Goal: Task Accomplishment & Management: Use online tool/utility

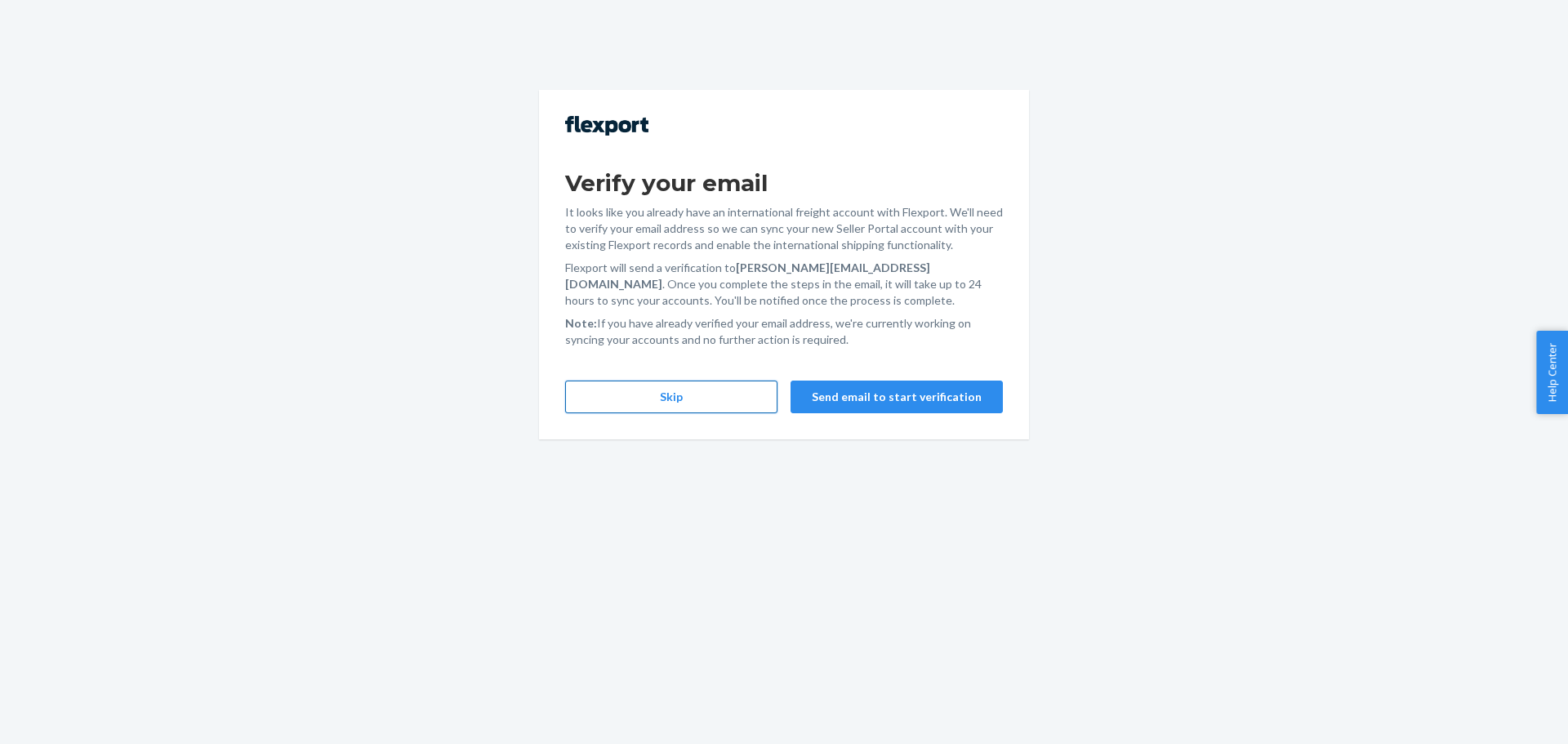
click at [622, 409] on button "Skip" at bounding box center [671, 396] width 212 height 33
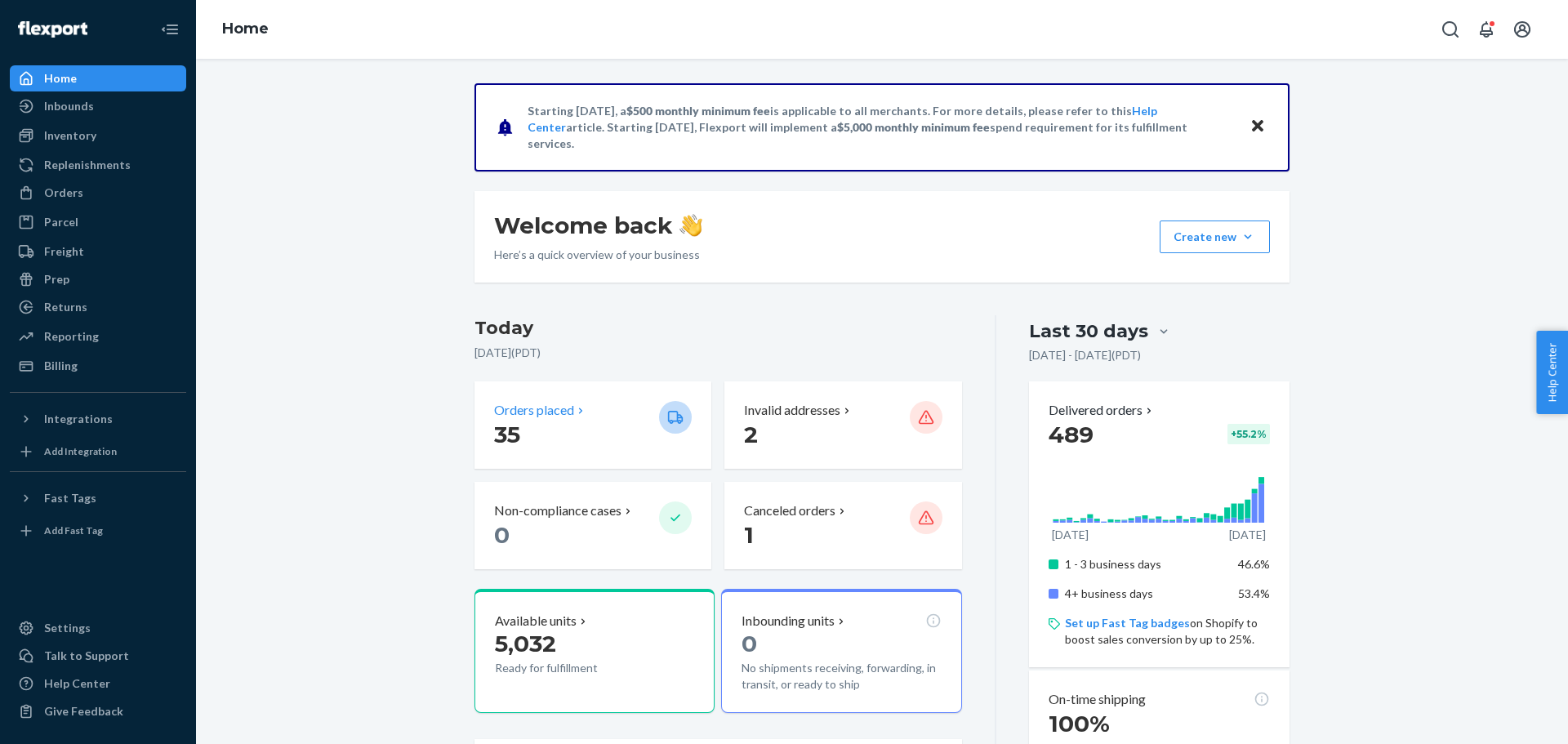
click at [522, 411] on p "Orders placed" at bounding box center [533, 410] width 80 height 18
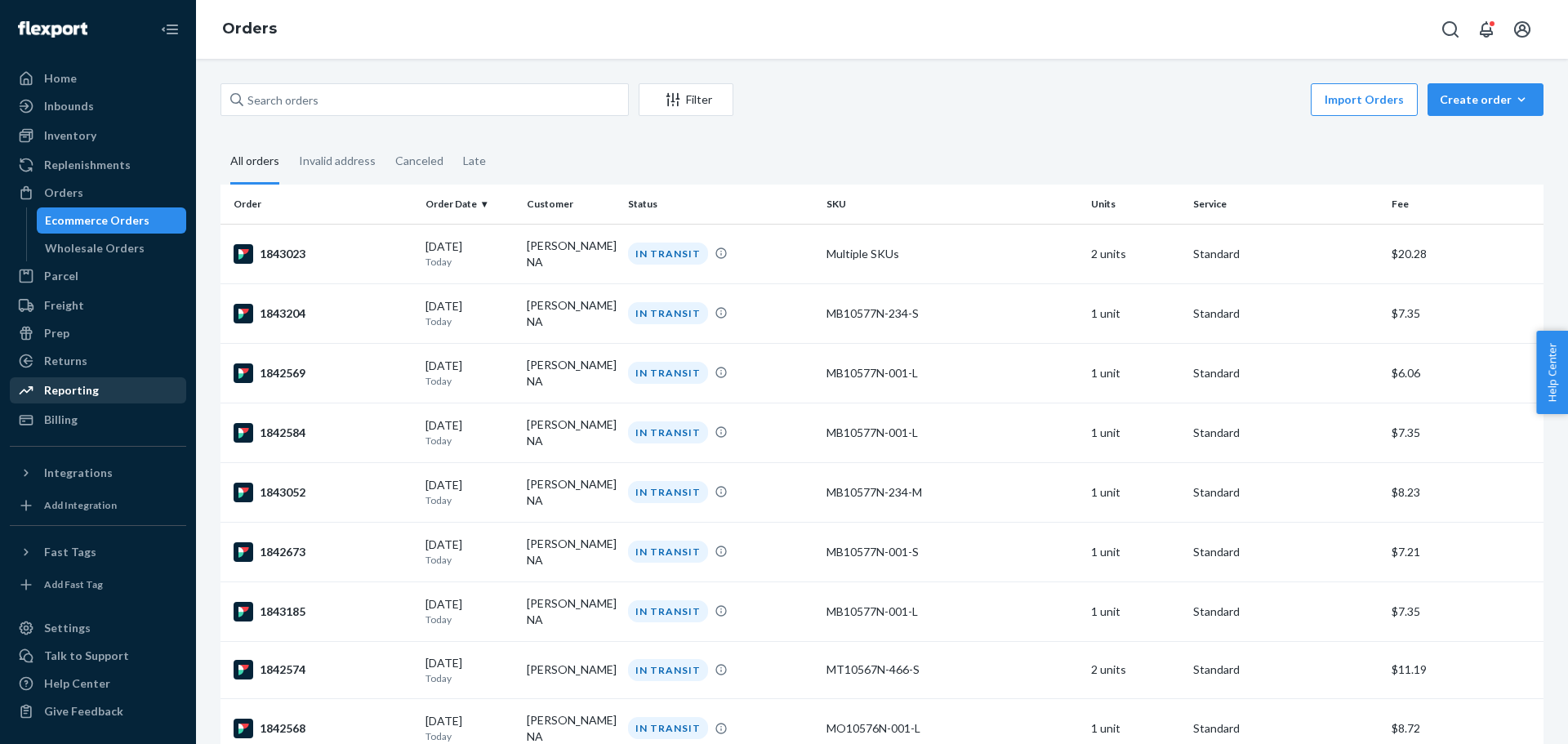
click at [108, 394] on div "Reporting" at bounding box center [98, 390] width 173 height 23
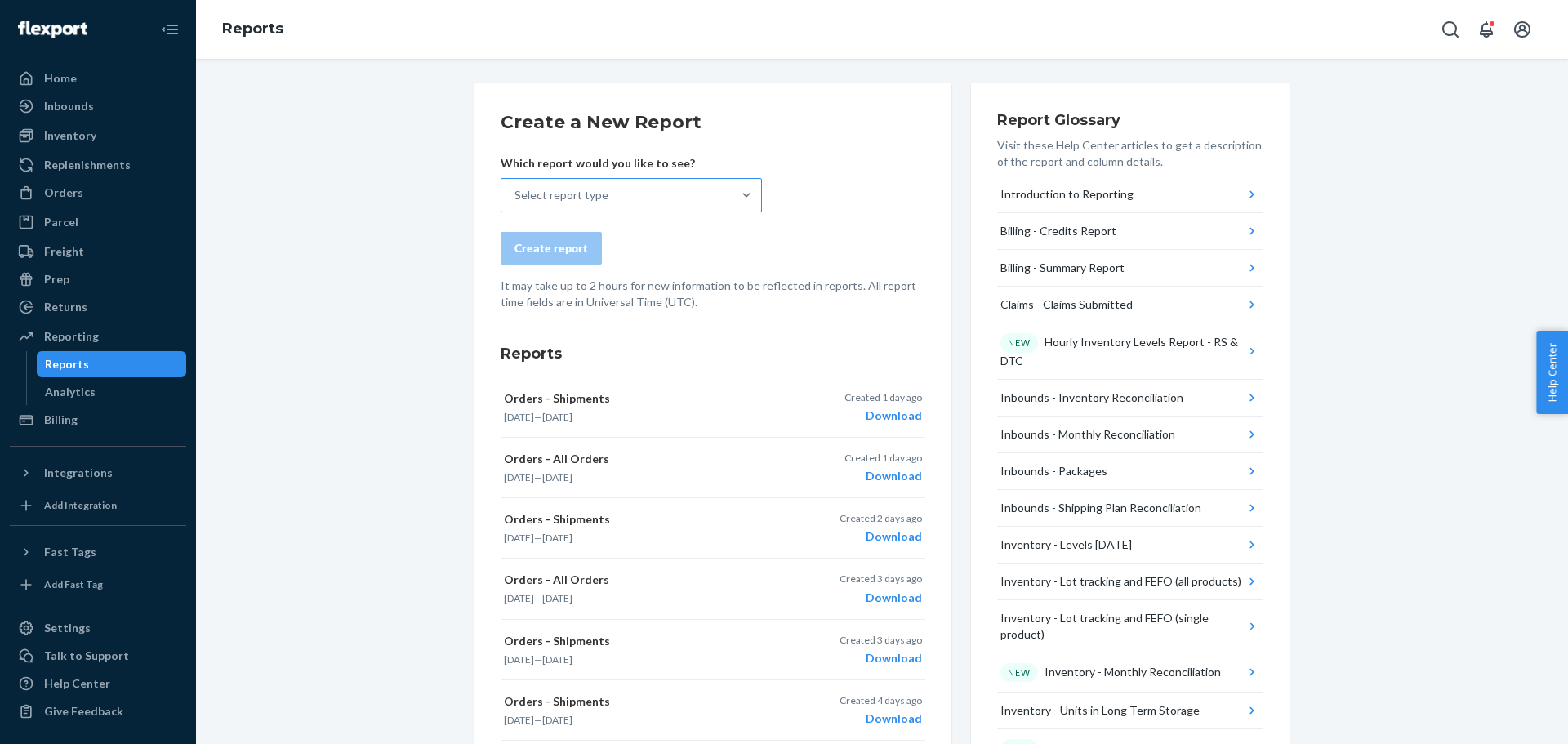
click at [623, 202] on div "Select report type" at bounding box center [616, 195] width 230 height 33
click at [517, 202] on input "Select report type" at bounding box center [516, 195] width 2 height 16
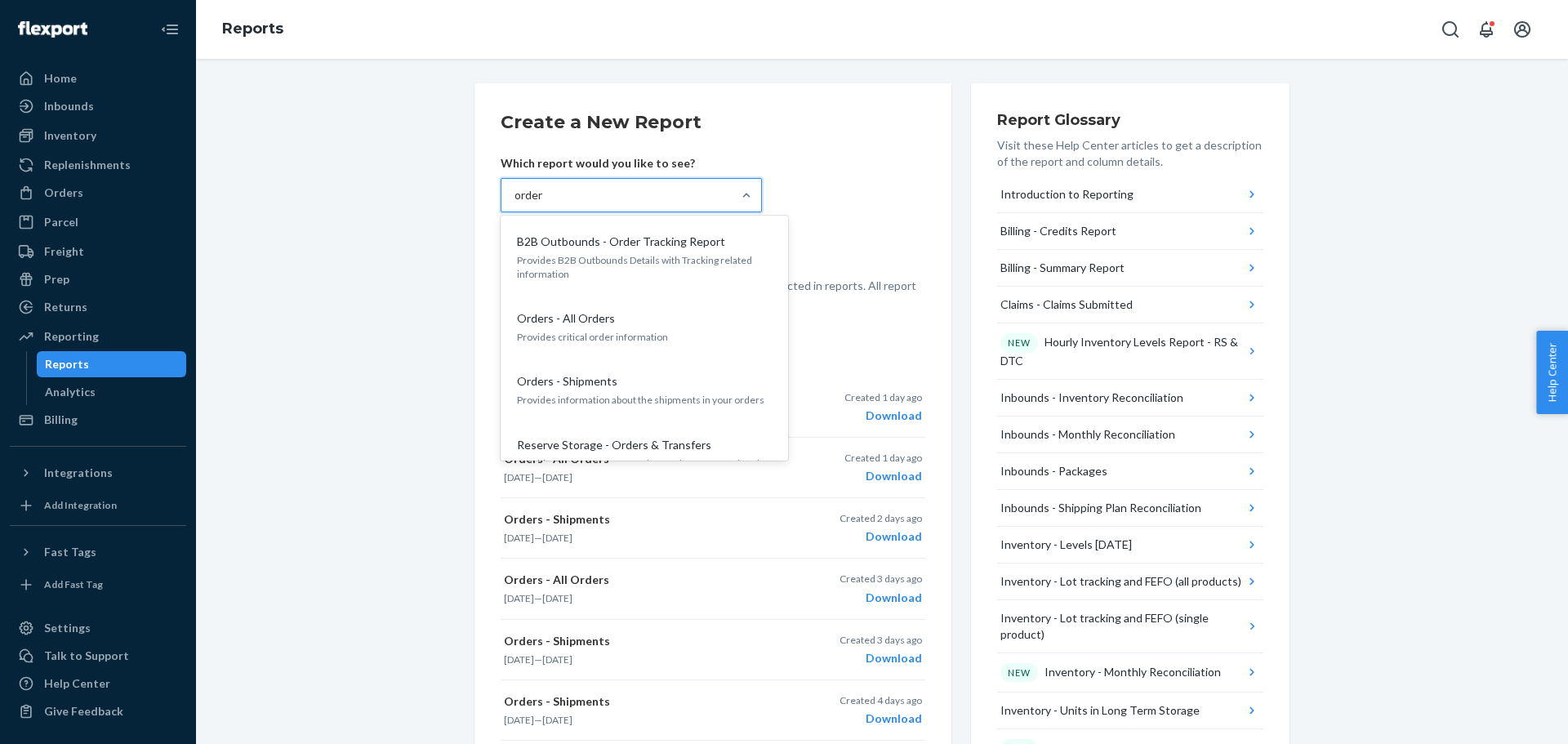
type input "orders"
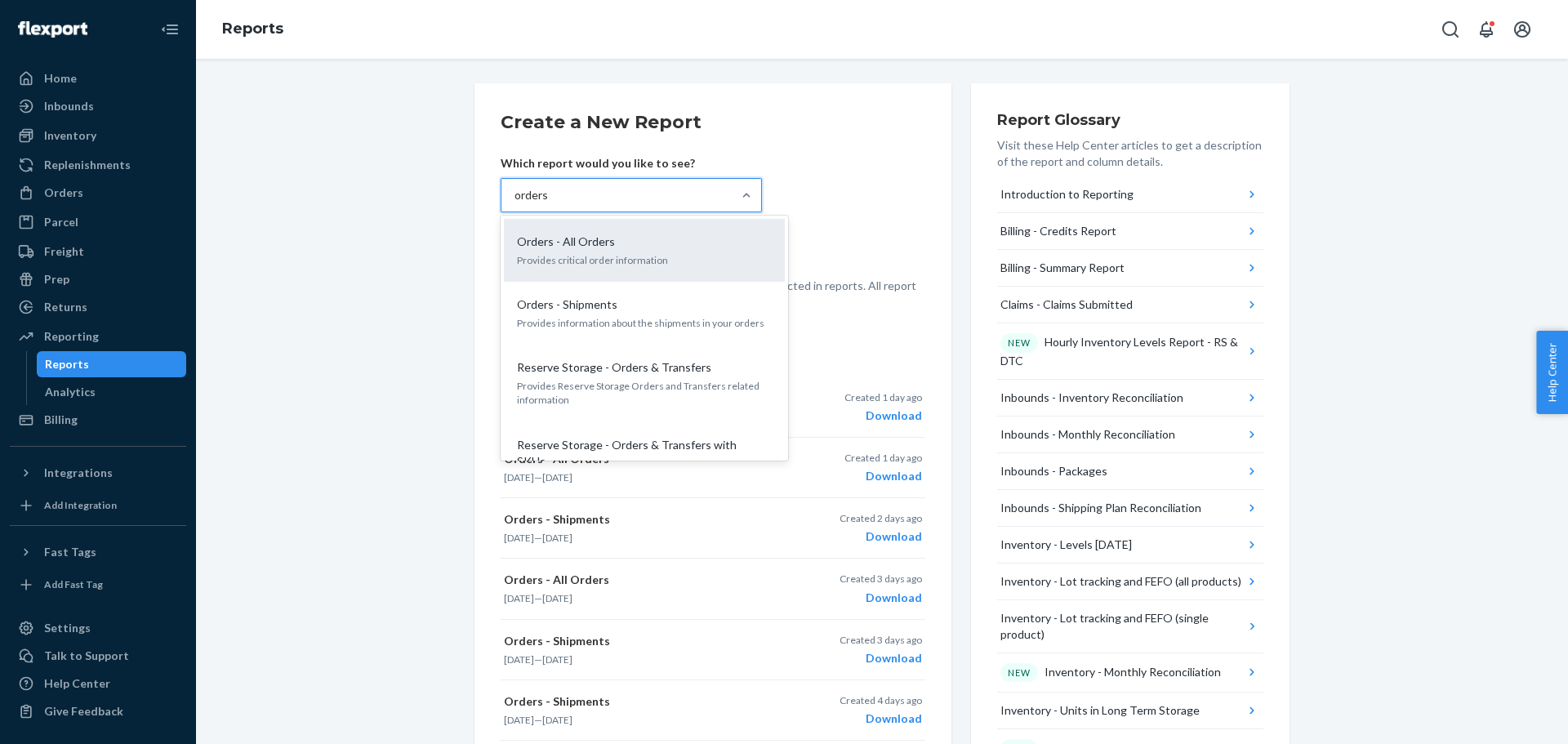
click at [637, 239] on div "Orders - All Orders" at bounding box center [641, 241] width 261 height 16
click at [548, 203] on input "orders" at bounding box center [532, 195] width 34 height 16
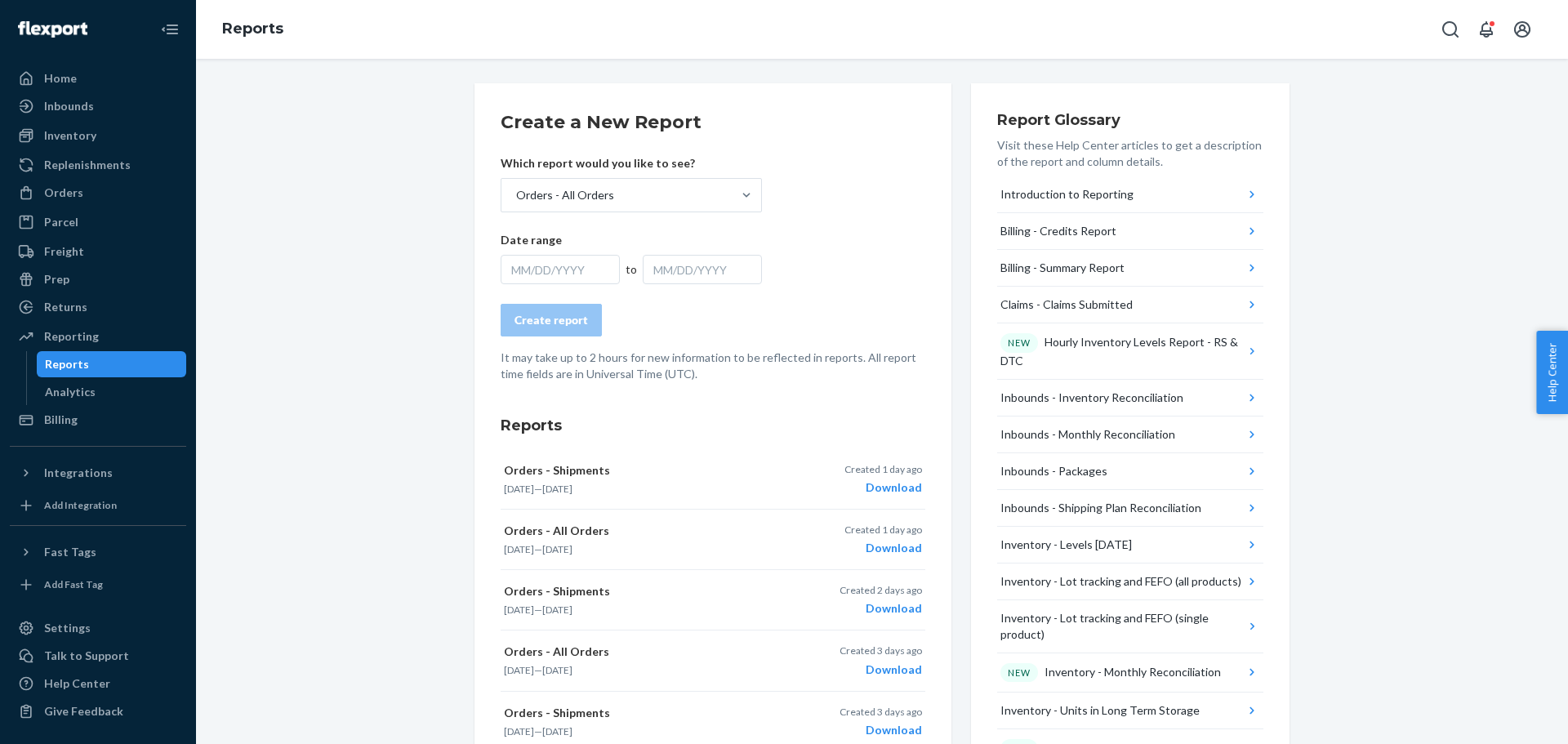
click at [569, 272] on div "MM/DD/YYYY" at bounding box center [560, 269] width 119 height 29
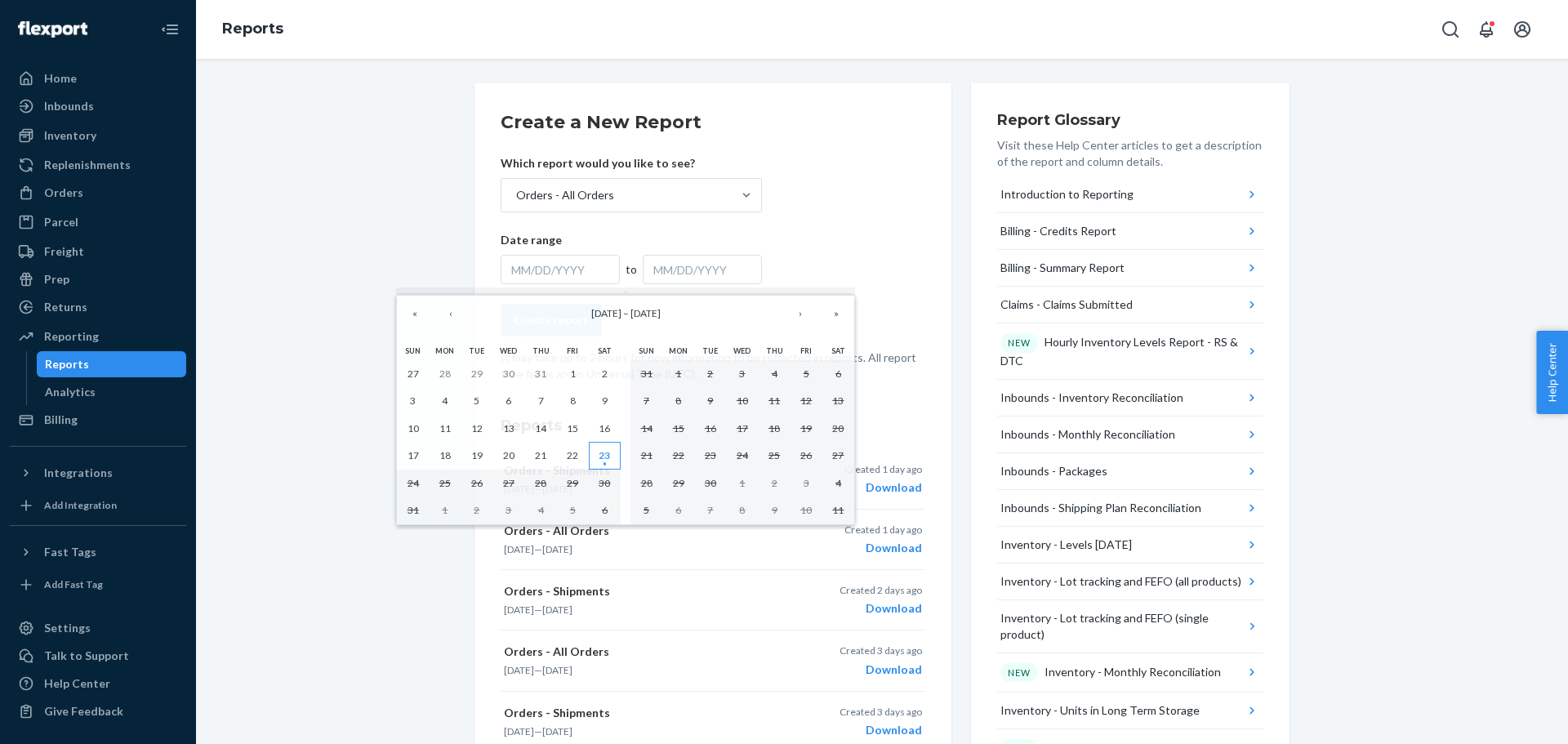
click at [603, 456] on abbr "23" at bounding box center [605, 455] width 12 height 13
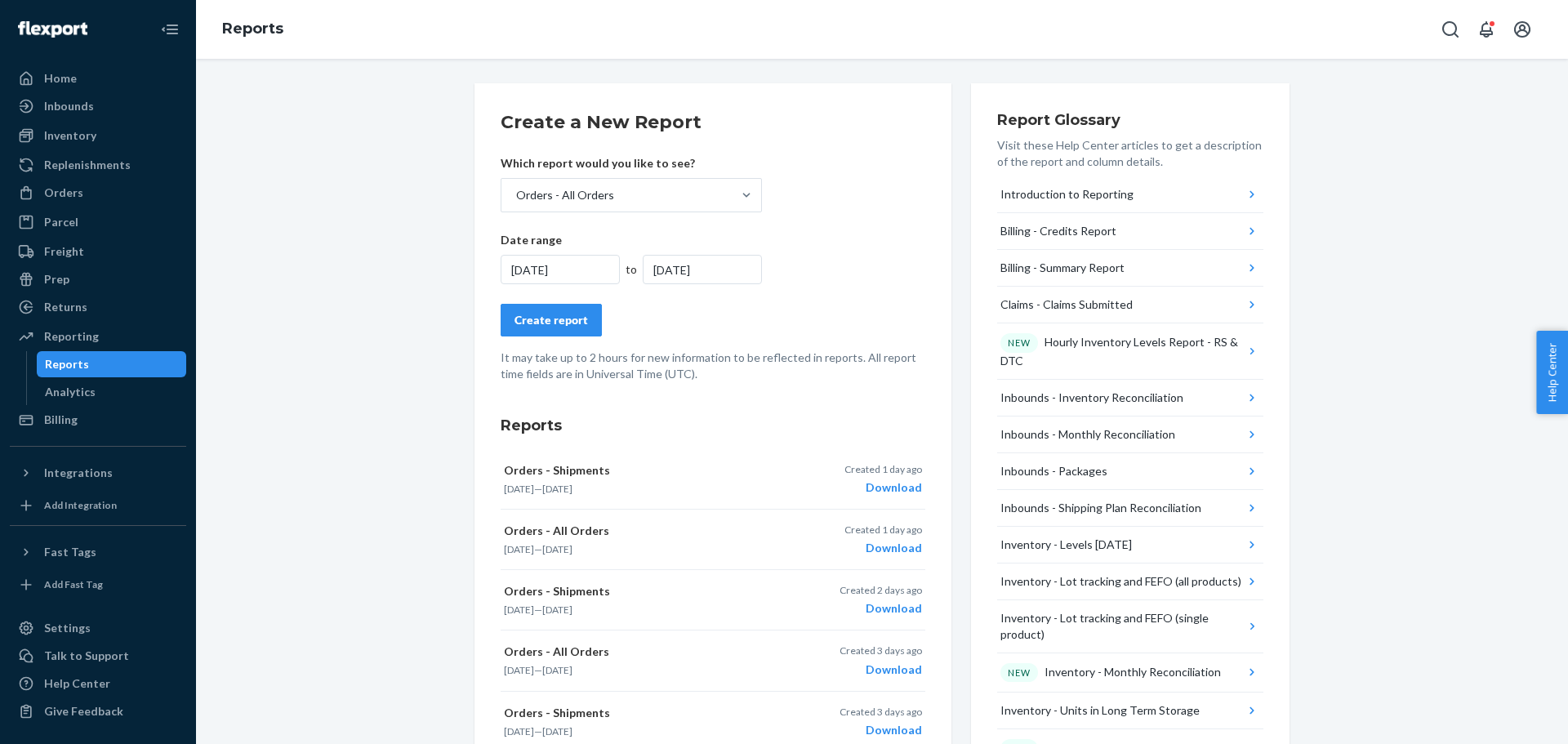
click at [548, 319] on div "Create report" at bounding box center [552, 319] width 74 height 16
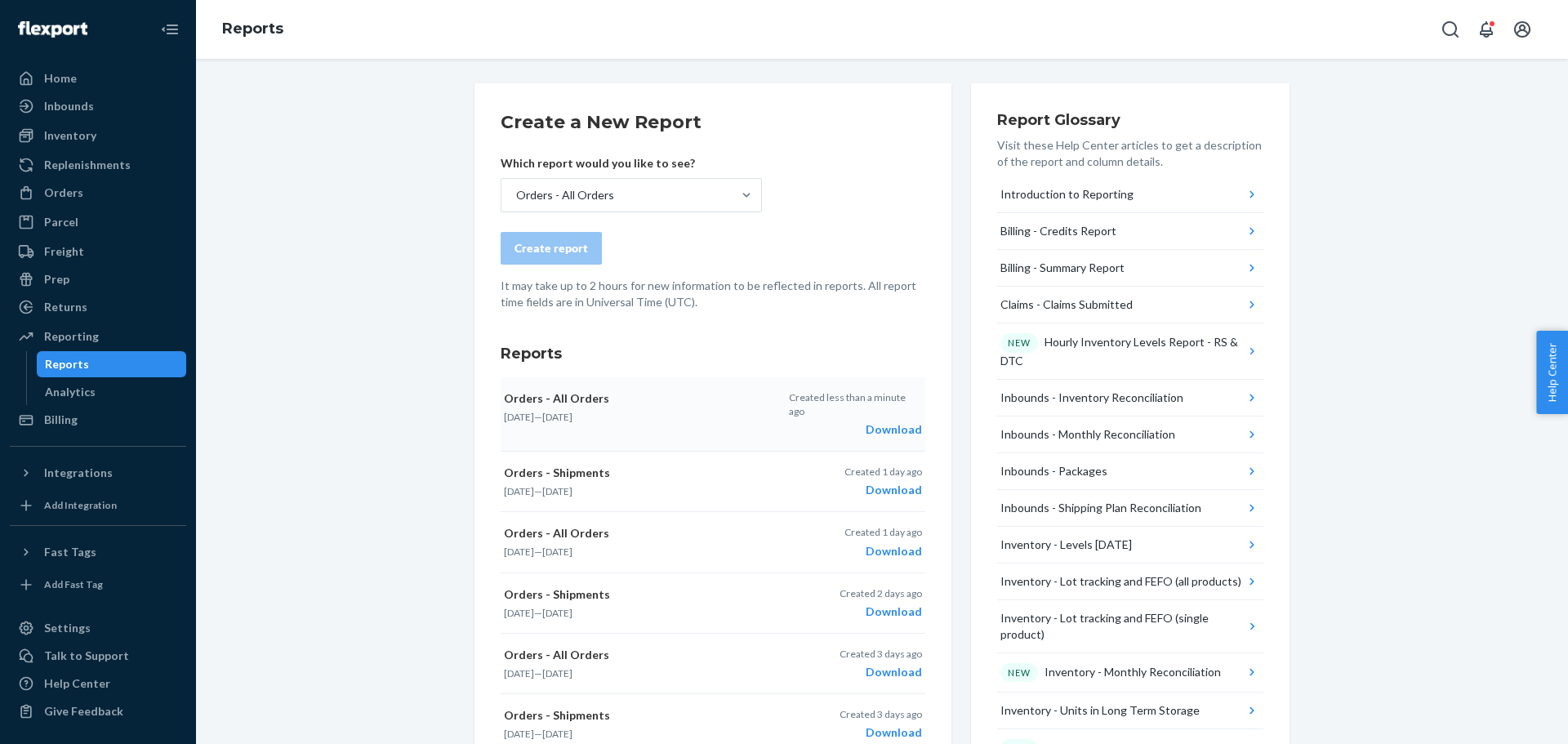
click at [892, 422] on div "Download" at bounding box center [855, 429] width 133 height 16
